Goal: Navigation & Orientation: Find specific page/section

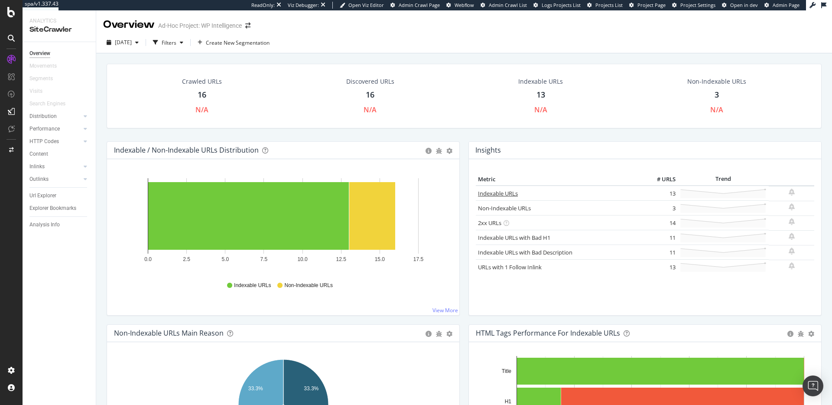
click at [485, 191] on link "Indexable URLs" at bounding box center [498, 193] width 40 height 8
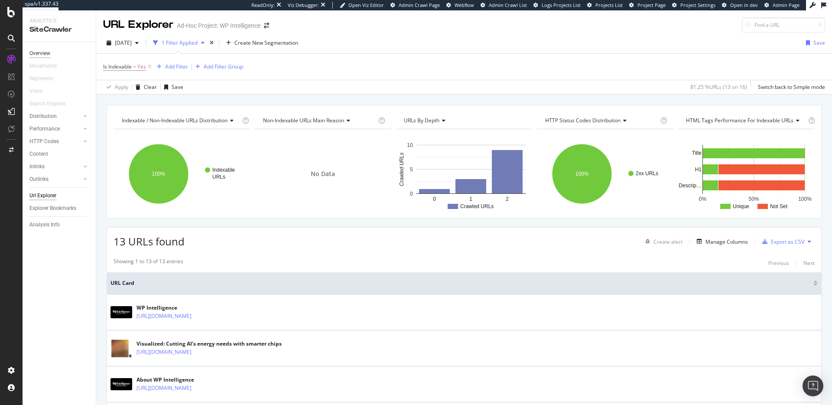
click at [35, 53] on div "Overview" at bounding box center [39, 53] width 21 height 9
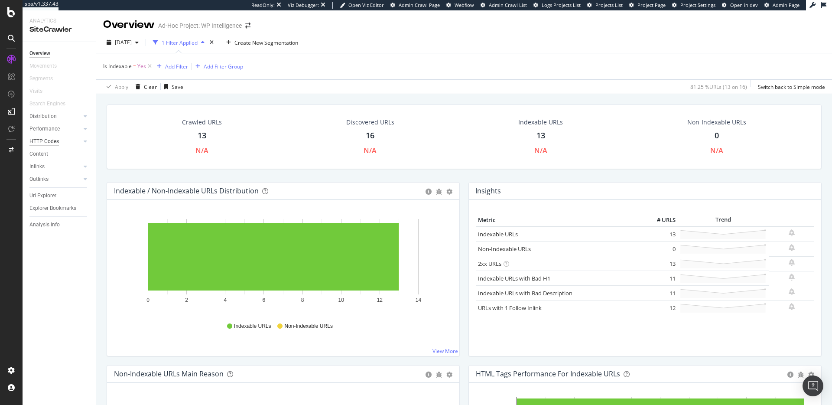
click at [55, 142] on div "HTTP Codes" at bounding box center [43, 141] width 29 height 9
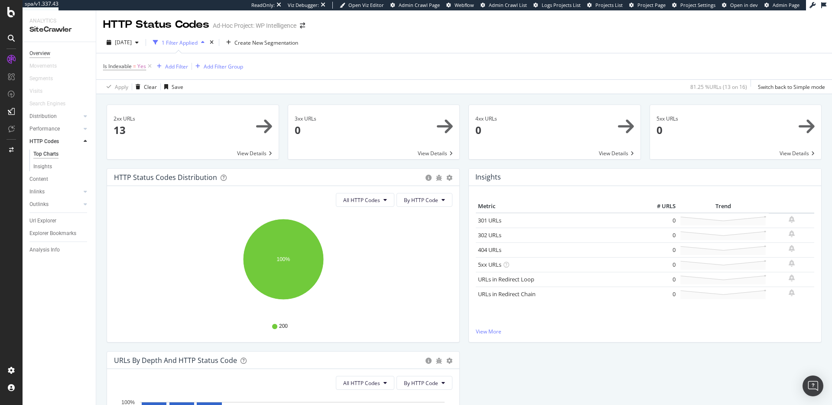
click at [35, 53] on div "Overview" at bounding box center [39, 53] width 21 height 9
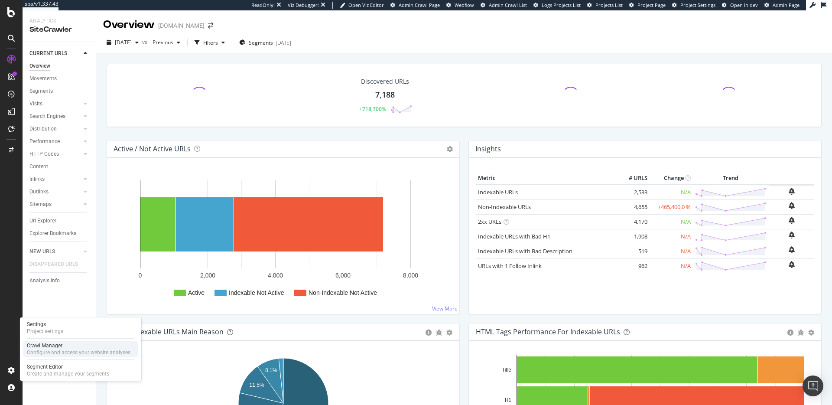
click at [46, 353] on div "Configure and access your website analyses" at bounding box center [79, 352] width 104 height 7
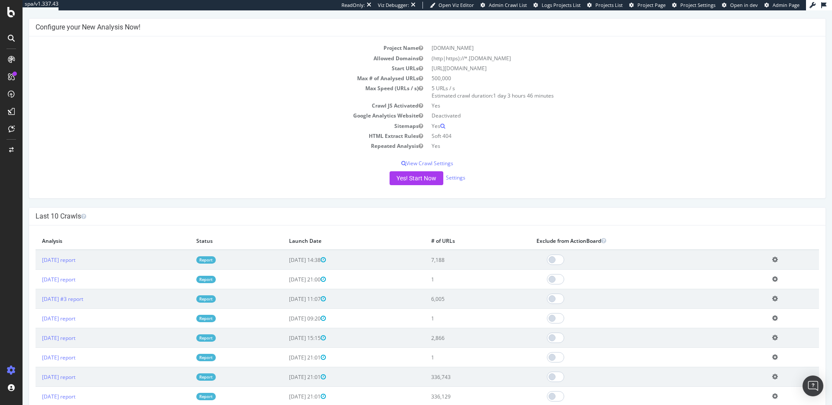
scroll to position [75, 0]
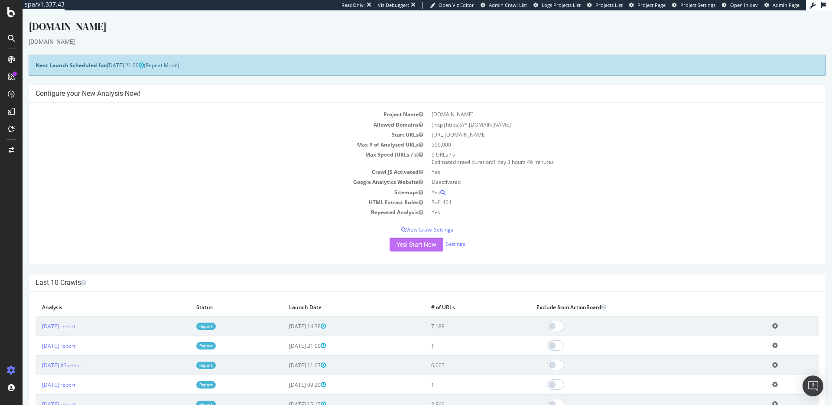
click at [406, 244] on button "Yes! Start Now" at bounding box center [417, 244] width 54 height 14
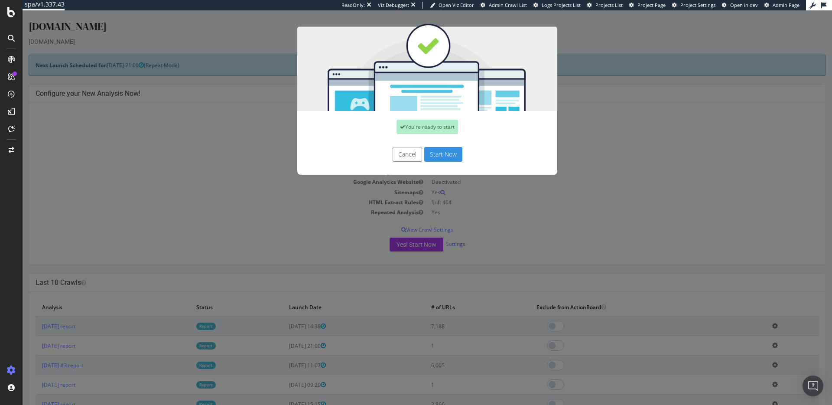
click at [452, 149] on button "Start Now" at bounding box center [443, 154] width 38 height 15
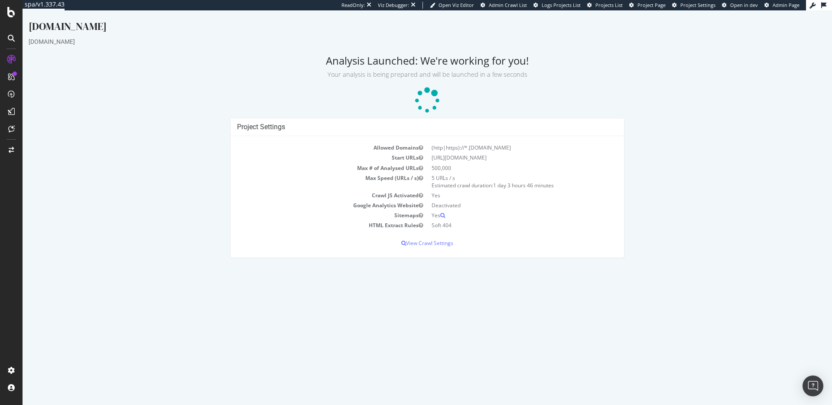
click at [414, 98] on icon at bounding box center [427, 101] width 32 height 32
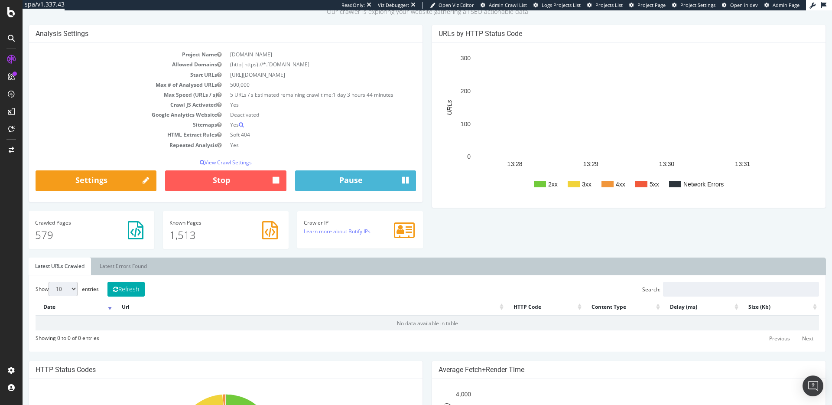
scroll to position [67, 0]
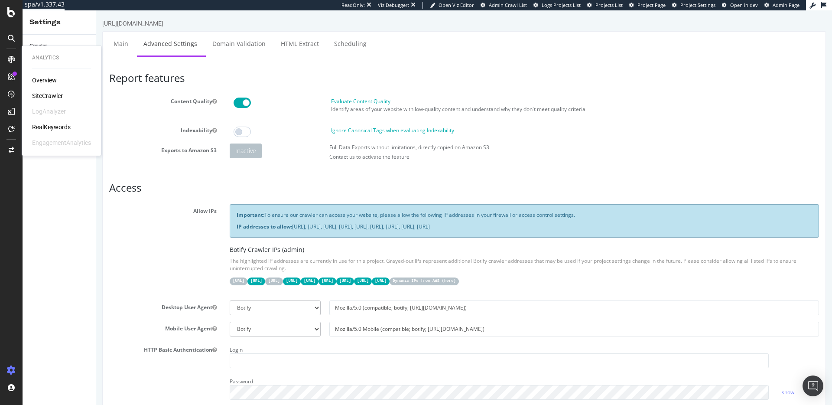
click at [50, 91] on div "Overview SiteCrawler LogAnalyzer RealKeywords EngagementAnalytics" at bounding box center [61, 111] width 59 height 71
click at [51, 93] on div "SiteCrawler" at bounding box center [47, 95] width 31 height 9
